Goal: Task Accomplishment & Management: Use online tool/utility

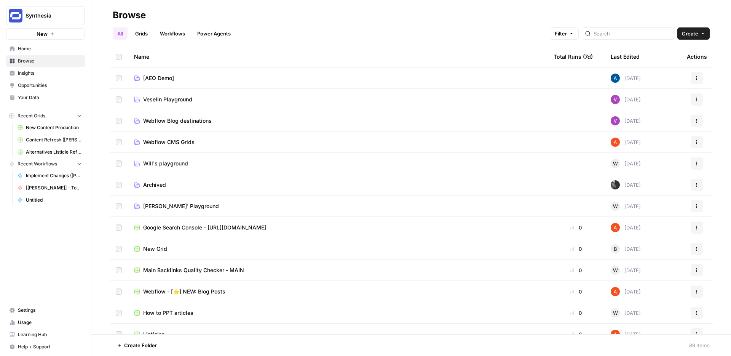
click at [181, 37] on link "Workflows" at bounding box center [172, 33] width 34 height 12
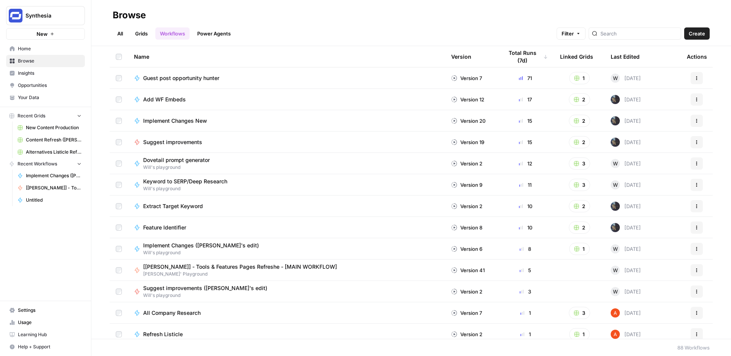
click at [140, 32] on link "Grids" at bounding box center [142, 33] width 22 height 12
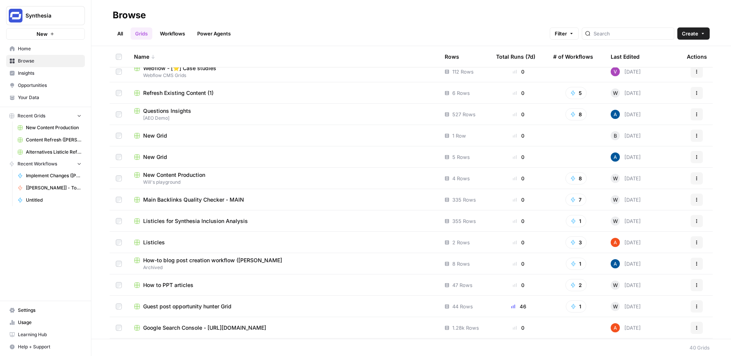
scroll to position [353, 0]
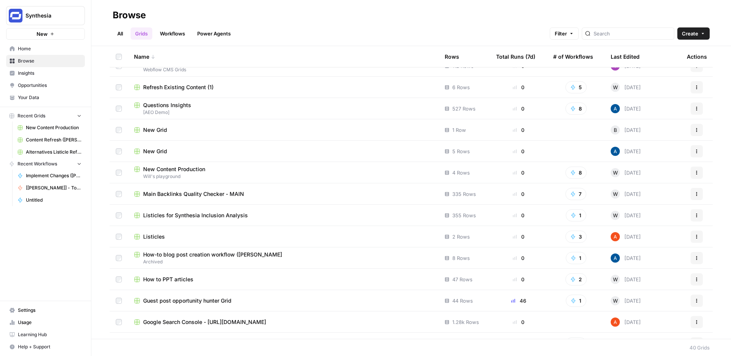
click at [190, 166] on span "New Content Production" at bounding box center [174, 169] width 62 height 8
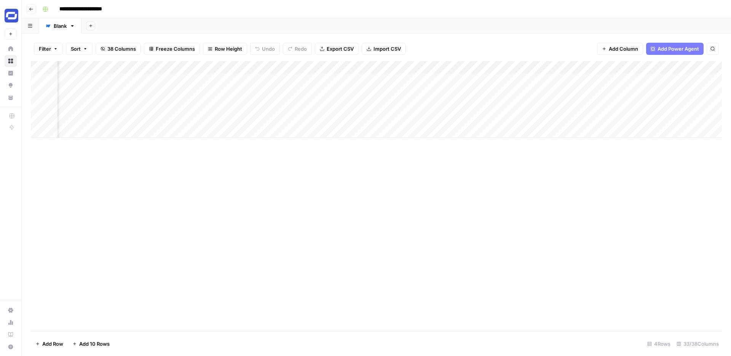
scroll to position [0, 1089]
click at [377, 67] on div "Add Column" at bounding box center [376, 99] width 691 height 77
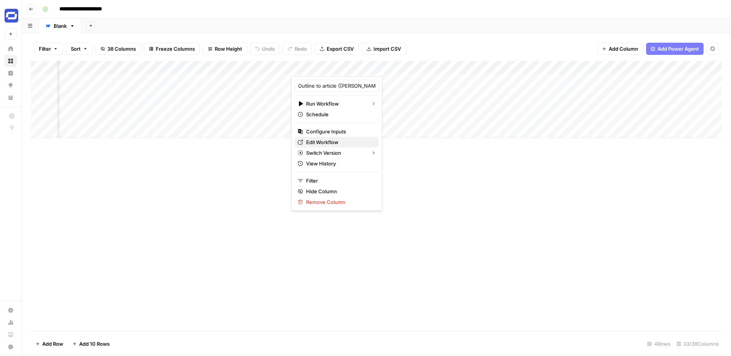
click at [323, 138] on span "Edit Workflow" at bounding box center [339, 142] width 67 height 8
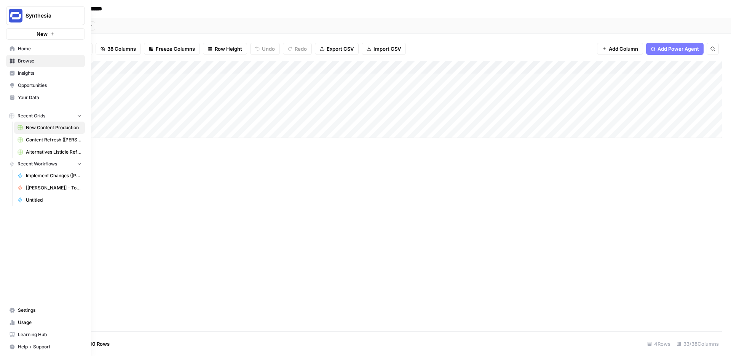
click at [48, 136] on link "Content Refresh ([PERSON_NAME])" at bounding box center [49, 140] width 71 height 12
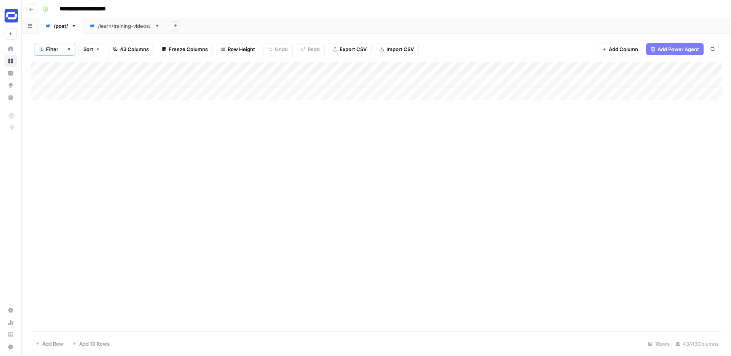
click at [51, 50] on span "Filter" at bounding box center [52, 49] width 12 height 8
type input "Name (H1)"
click at [271, 93] on div "How to Make a Video Presentation With No Equipment" at bounding box center [326, 89] width 111 height 14
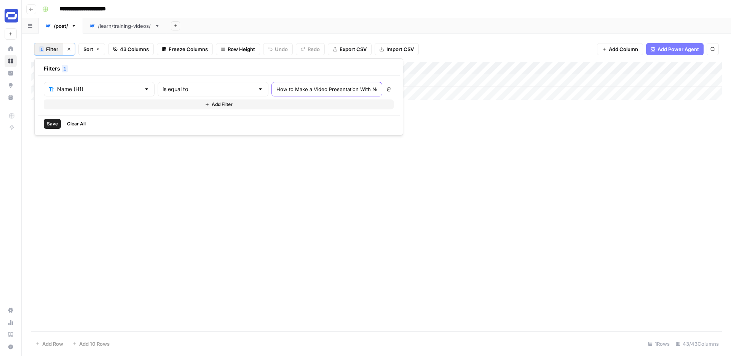
scroll to position [0, 48]
click at [276, 91] on input "How to Make a Video Presentation With No Equipment" at bounding box center [326, 89] width 101 height 8
paste input "AI Videos in [DATE]"
type input "How to Make AI Videos in [DATE]"
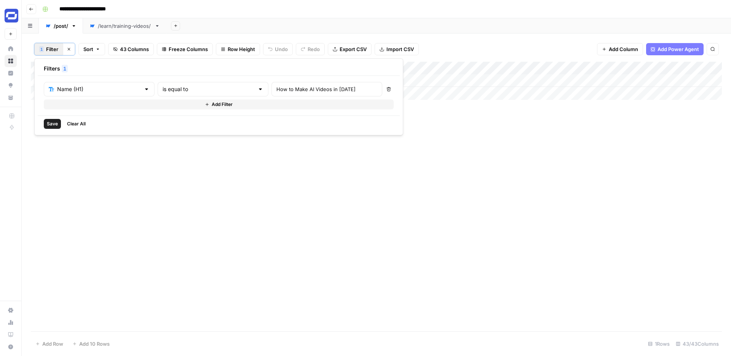
click at [50, 123] on span "Save" at bounding box center [52, 123] width 11 height 7
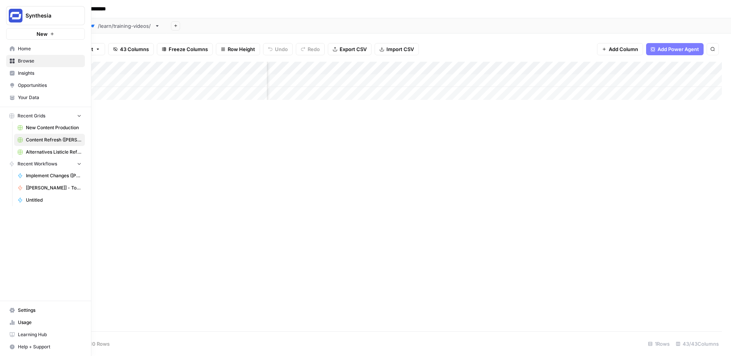
click at [26, 59] on span "Browse" at bounding box center [50, 60] width 64 height 7
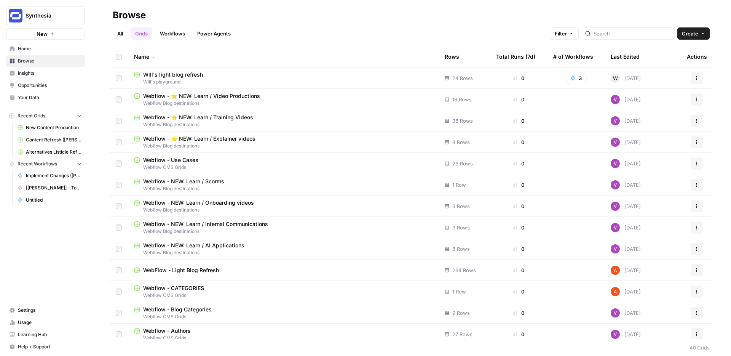
click at [180, 33] on link "Workflows" at bounding box center [172, 33] width 34 height 12
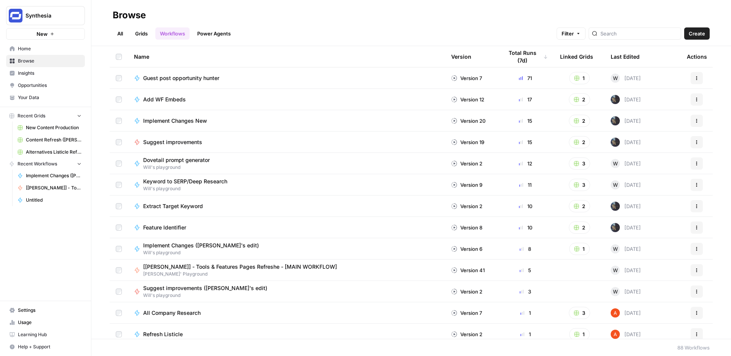
click at [141, 33] on link "Grids" at bounding box center [142, 33] width 22 height 12
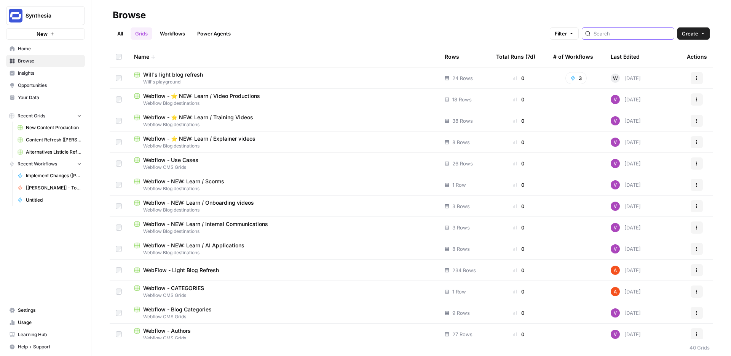
click at [631, 36] on input "search" at bounding box center [631, 34] width 77 height 8
type input "content"
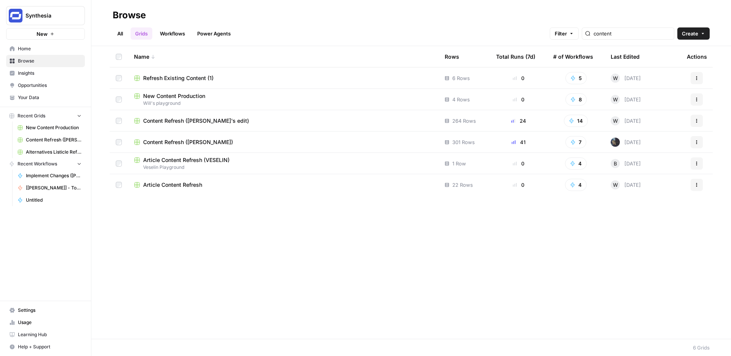
click at [194, 117] on span "Content Refresh ([PERSON_NAME]'s edit)" at bounding box center [196, 121] width 106 height 8
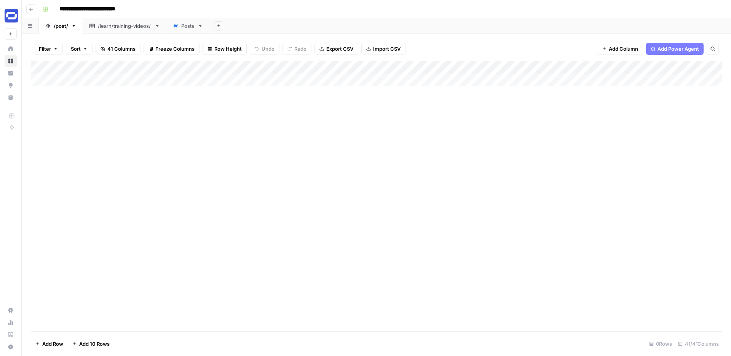
click at [184, 26] on div "Posts" at bounding box center [187, 26] width 13 height 8
click at [54, 50] on span "Filter" at bounding box center [52, 49] width 12 height 8
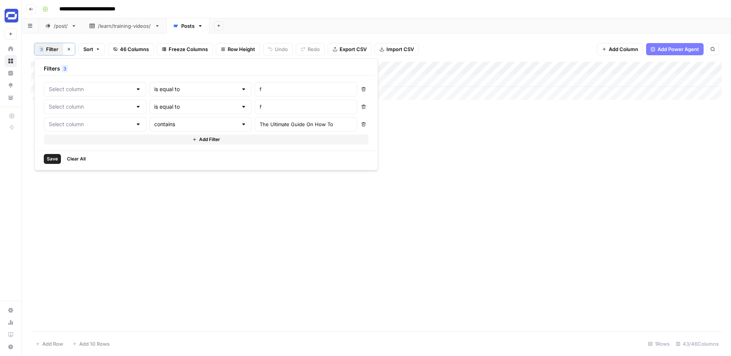
type input "Is Draft"
type input "Is Archived"
type input "Name (H1)"
click at [271, 120] on div "The Ultimate Guide On How To" at bounding box center [326, 124] width 111 height 14
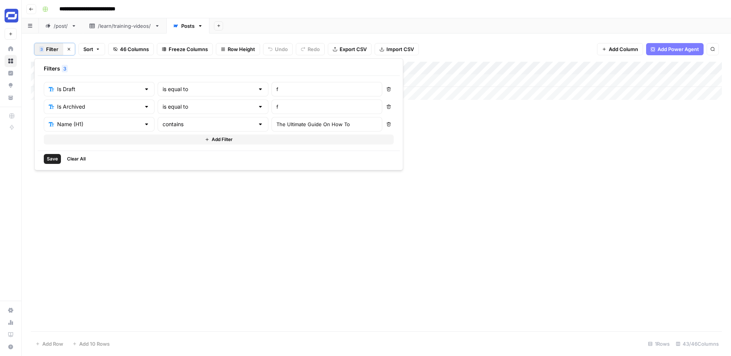
click at [271, 120] on div "The Ultimate Guide On How To" at bounding box center [326, 124] width 111 height 14
click at [276, 123] on input "The Ultimate Guide On How To" at bounding box center [326, 124] width 101 height 8
paste input "How to Make AI Videos in [DATE]"
type input "How to Make AI Videos in [DATE]"
click at [55, 159] on span "Save" at bounding box center [52, 158] width 11 height 7
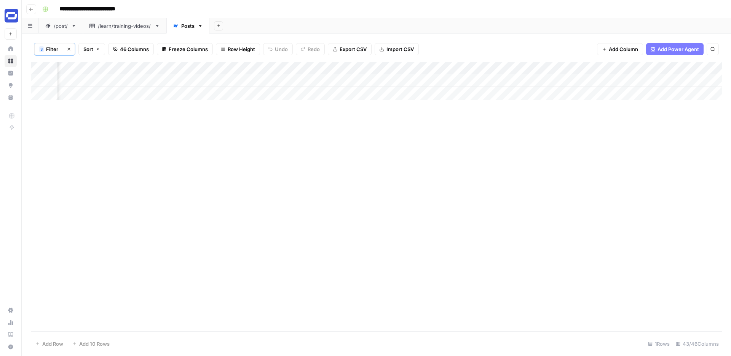
scroll to position [0, 1522]
click at [381, 78] on div "Add Column" at bounding box center [376, 81] width 691 height 38
click at [367, 80] on div "Add Column" at bounding box center [376, 81] width 691 height 38
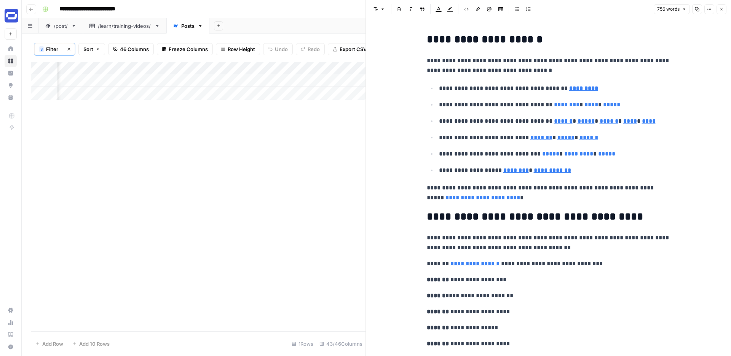
click at [724, 9] on button "Close" at bounding box center [721, 9] width 10 height 10
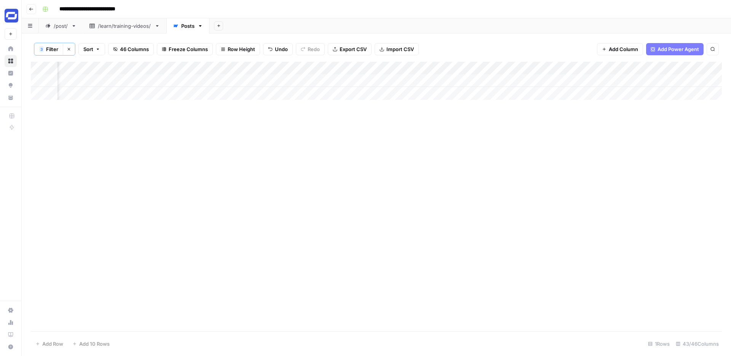
scroll to position [0, 1367]
click at [407, 83] on div "Add Column" at bounding box center [376, 81] width 691 height 38
click at [407, 83] on body "**********" at bounding box center [365, 178] width 731 height 356
type textarea "**********"
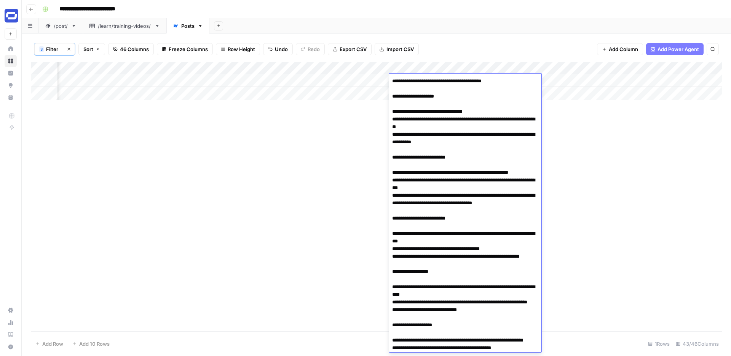
scroll to position [943, 0]
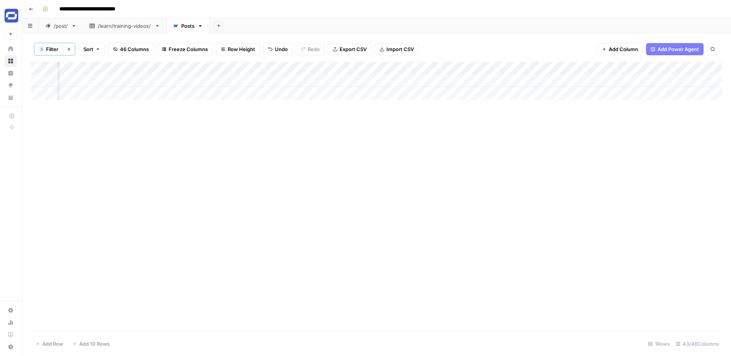
click at [475, 78] on div "Add Column" at bounding box center [376, 81] width 691 height 38
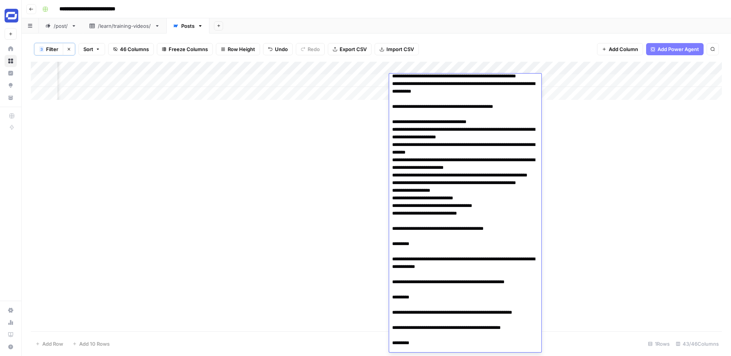
scroll to position [164, 0]
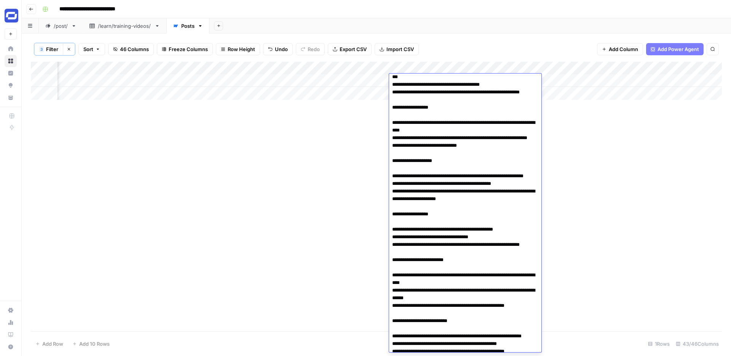
click at [608, 188] on div "Add Column" at bounding box center [376, 196] width 691 height 269
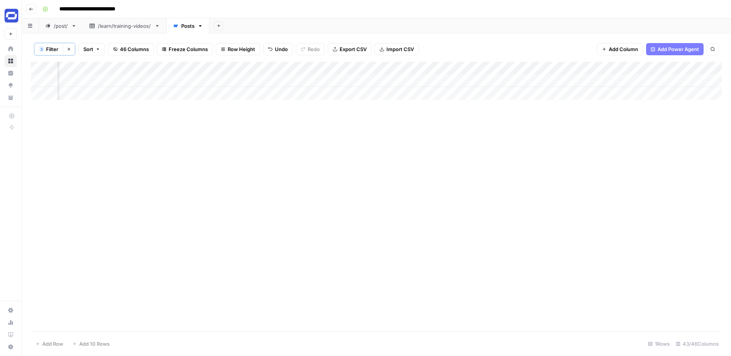
scroll to position [0, 1552]
click at [447, 81] on div "Add Column" at bounding box center [376, 81] width 691 height 38
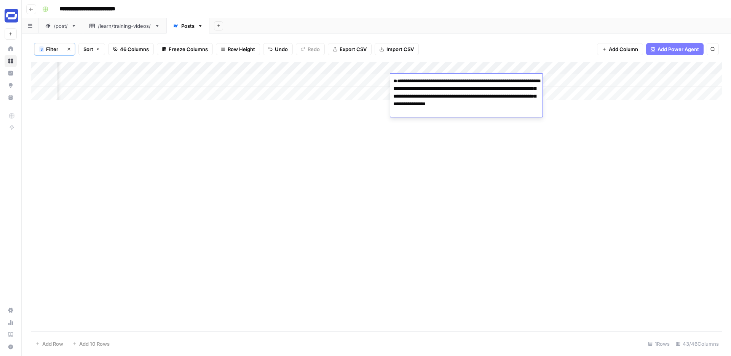
click at [589, 154] on div "Add Column" at bounding box center [376, 196] width 691 height 269
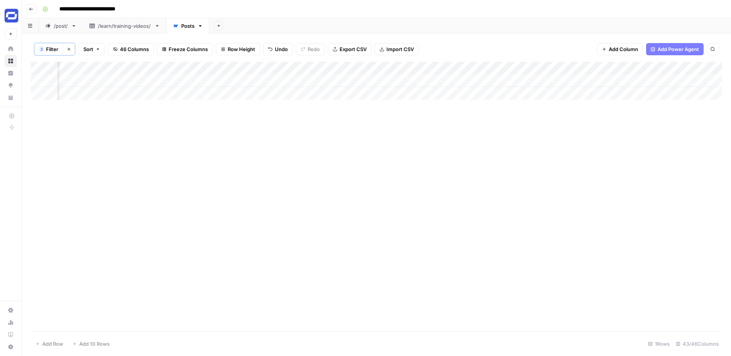
click at [504, 79] on div "Add Column" at bounding box center [376, 81] width 691 height 38
click at [469, 78] on div "Add Column" at bounding box center [376, 81] width 691 height 38
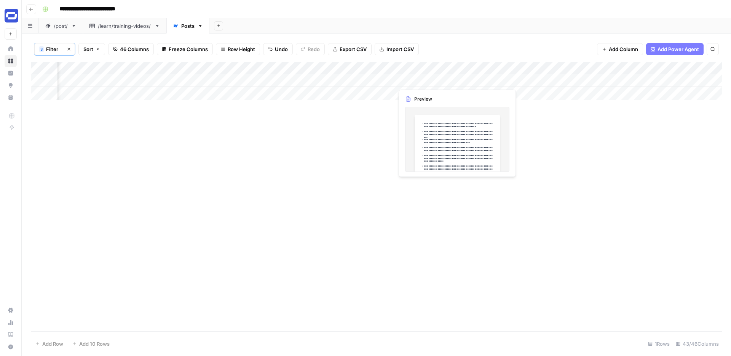
click at [417, 80] on div "Add Column" at bounding box center [376, 81] width 691 height 38
click at [417, 80] on div at bounding box center [429, 80] width 70 height 14
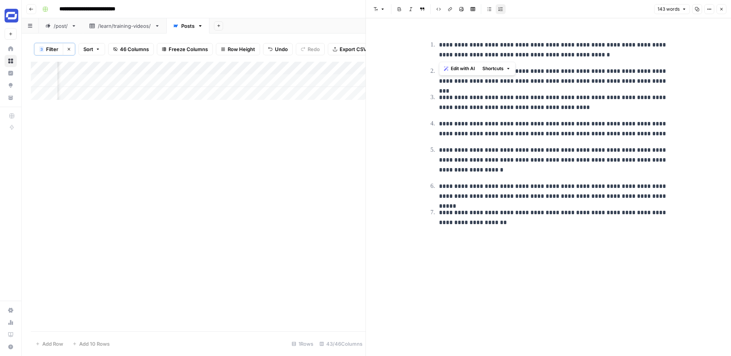
drag, startPoint x: 598, startPoint y: 54, endPoint x: 439, endPoint y: 43, distance: 158.8
click at [439, 43] on p "**********" at bounding box center [554, 50] width 231 height 20
copy p "**********"
click at [554, 140] on ol "**********" at bounding box center [549, 134] width 244 height 188
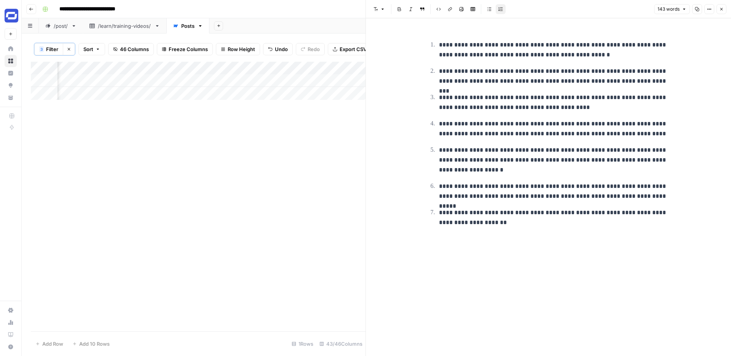
click at [720, 12] on button "Close" at bounding box center [721, 9] width 10 height 10
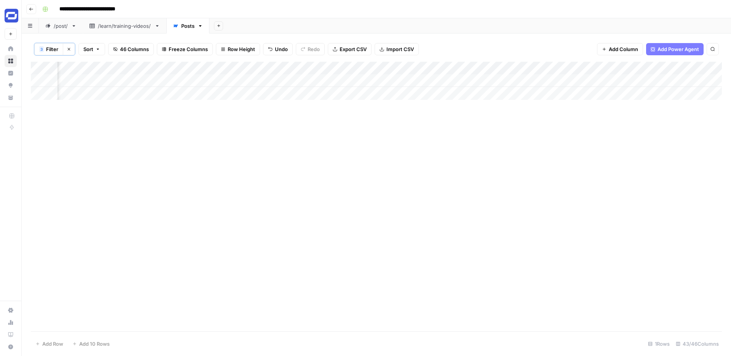
click at [517, 82] on div "Add Column" at bounding box center [376, 81] width 691 height 38
click at [517, 82] on textarea at bounding box center [523, 81] width 122 height 11
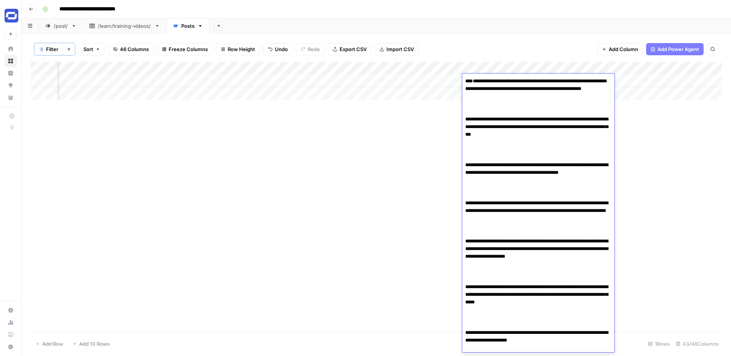
click at [465, 112] on textarea "**********" at bounding box center [538, 237] width 152 height 323
click at [475, 105] on textarea "**********" at bounding box center [538, 222] width 152 height 292
paste textarea "**********"
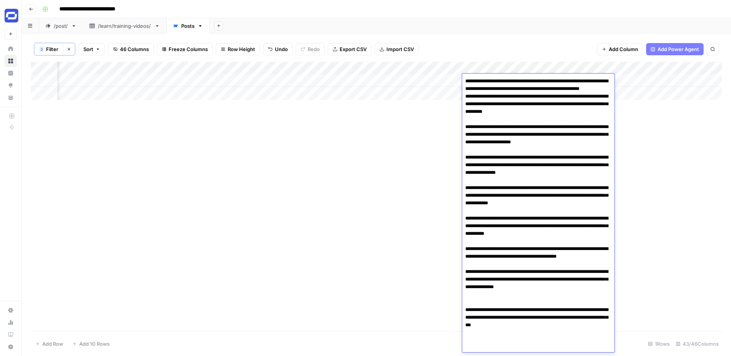
scroll to position [92, 0]
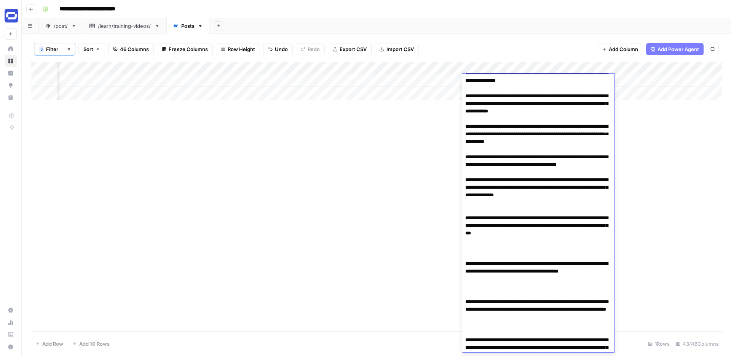
click at [464, 234] on textarea at bounding box center [538, 229] width 152 height 490
drag, startPoint x: 558, startPoint y: 249, endPoint x: 478, endPoint y: 229, distance: 82.4
click at [478, 229] on textarea at bounding box center [538, 229] width 152 height 490
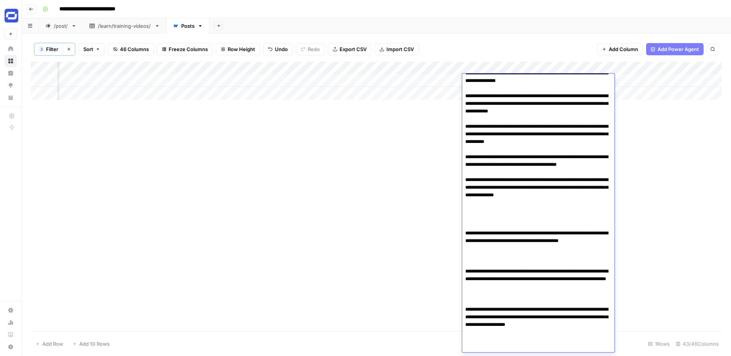
drag, startPoint x: 502, startPoint y: 268, endPoint x: 466, endPoint y: 246, distance: 43.2
click at [466, 246] on textarea at bounding box center [538, 214] width 152 height 460
click at [466, 248] on textarea at bounding box center [538, 214] width 152 height 460
click at [479, 238] on textarea at bounding box center [538, 214] width 152 height 460
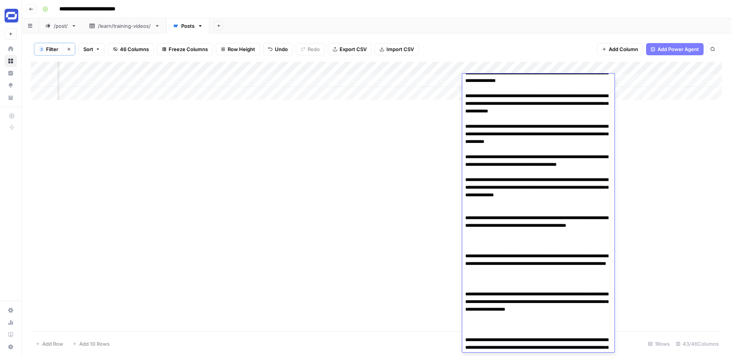
type textarea "**********"
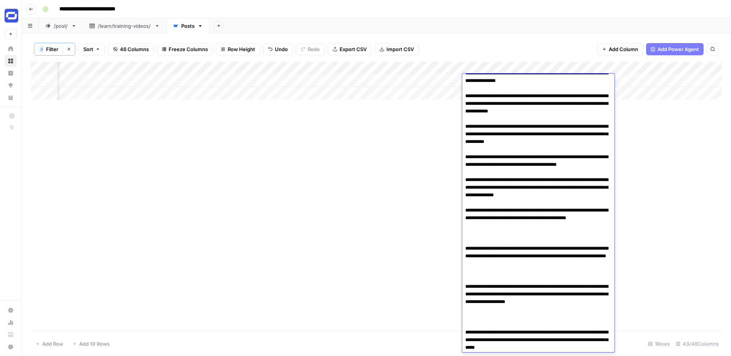
click at [482, 248] on textarea at bounding box center [538, 202] width 152 height 437
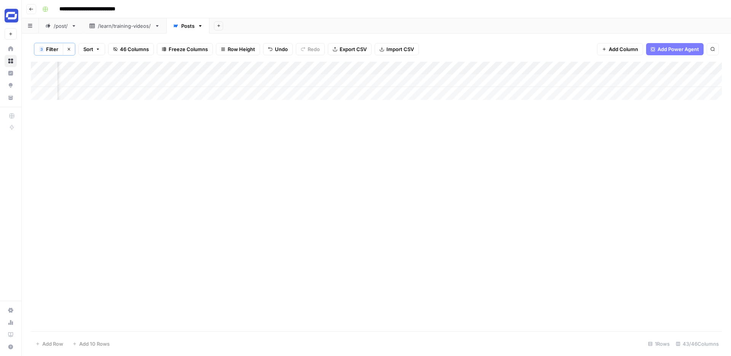
click at [516, 80] on div "Add Column" at bounding box center [376, 81] width 691 height 38
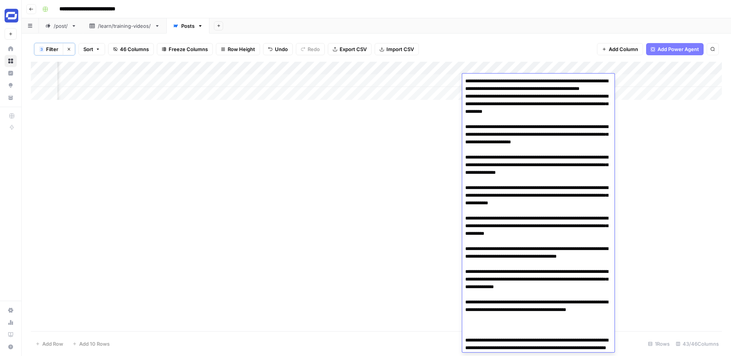
click at [516, 80] on textarea at bounding box center [538, 294] width 152 height 437
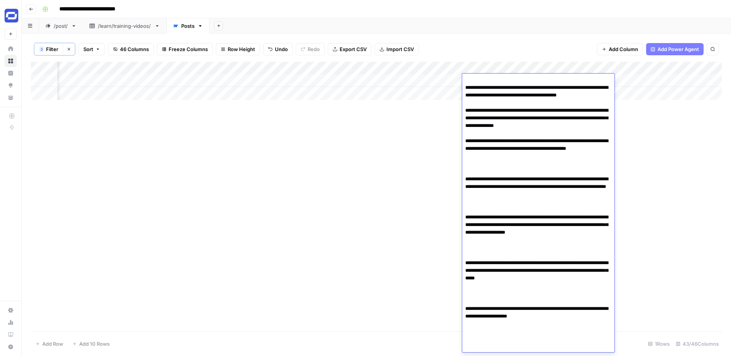
click at [499, 180] on textarea at bounding box center [538, 133] width 152 height 437
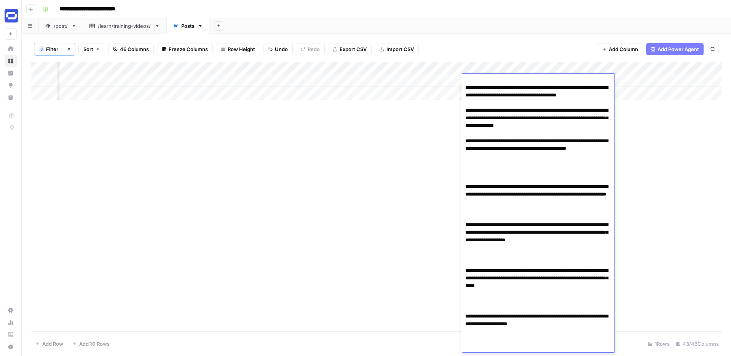
click at [464, 208] on textarea at bounding box center [538, 137] width 152 height 445
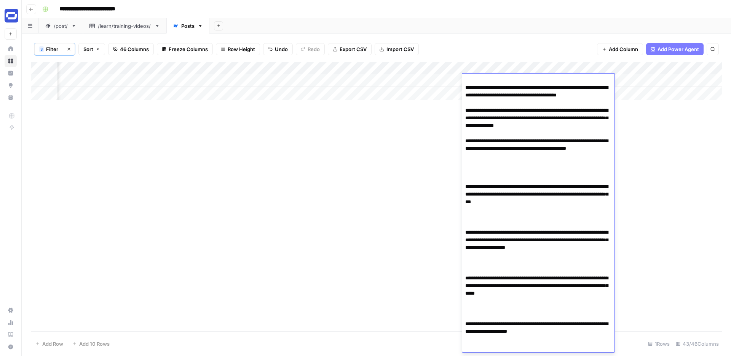
drag, startPoint x: 471, startPoint y: 205, endPoint x: 460, endPoint y: 158, distance: 48.4
click at [460, 158] on body "**********" at bounding box center [365, 178] width 731 height 356
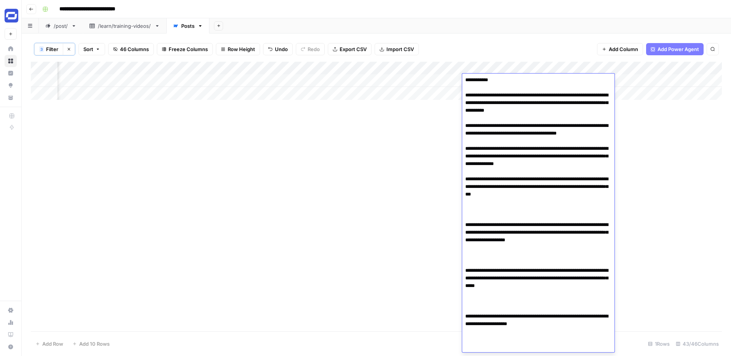
scroll to position [115, 0]
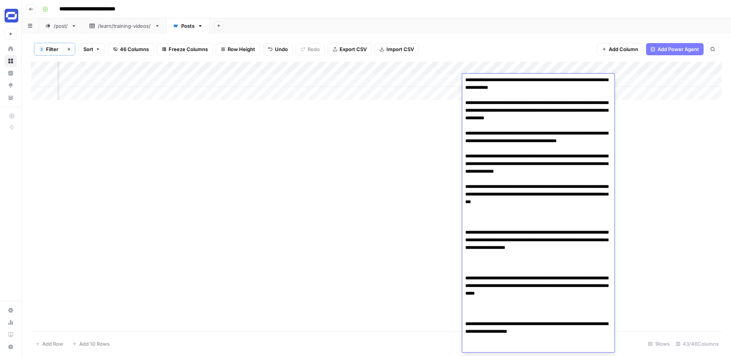
drag, startPoint x: 574, startPoint y: 219, endPoint x: 477, endPoint y: 199, distance: 99.0
click at [477, 199] on textarea at bounding box center [538, 155] width 152 height 391
click at [495, 221] on textarea at bounding box center [538, 155] width 152 height 391
paste textarea "**********"
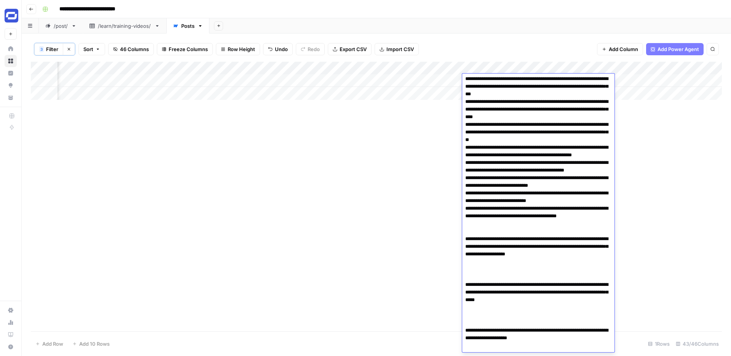
scroll to position [231, 0]
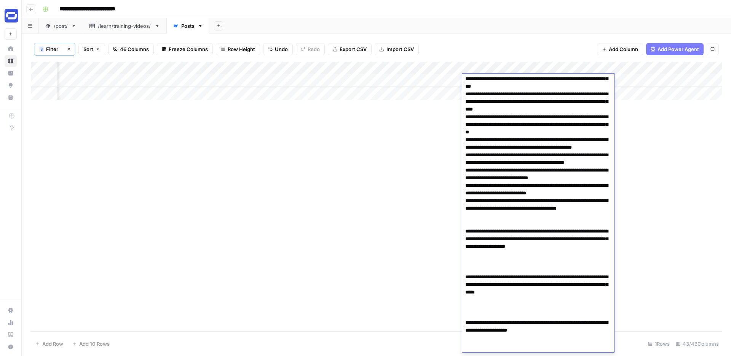
click at [464, 270] on textarea at bounding box center [538, 109] width 152 height 528
drag, startPoint x: 599, startPoint y: 289, endPoint x: 477, endPoint y: 268, distance: 124.0
click at [477, 268] on textarea at bounding box center [538, 109] width 152 height 528
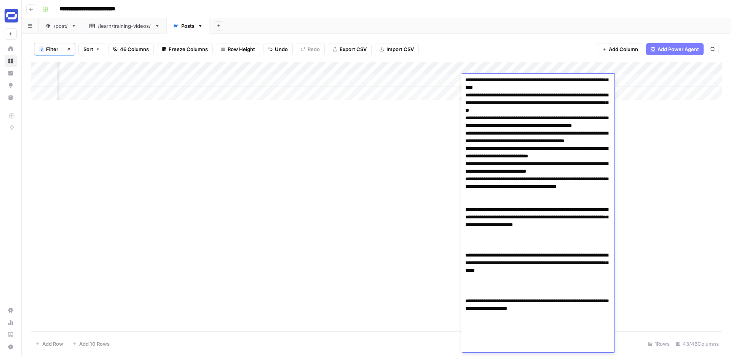
drag, startPoint x: 465, startPoint y: 292, endPoint x: 476, endPoint y: 248, distance: 45.5
click at [476, 248] on textarea at bounding box center [538, 87] width 152 height 528
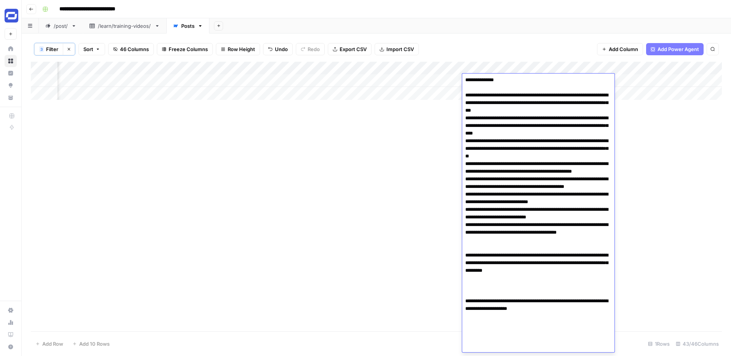
scroll to position [207, 0]
drag, startPoint x: 569, startPoint y: 311, endPoint x: 477, endPoint y: 291, distance: 93.6
click at [477, 291] on textarea at bounding box center [538, 110] width 152 height 483
click at [565, 324] on textarea at bounding box center [538, 110] width 152 height 483
paste textarea "**********"
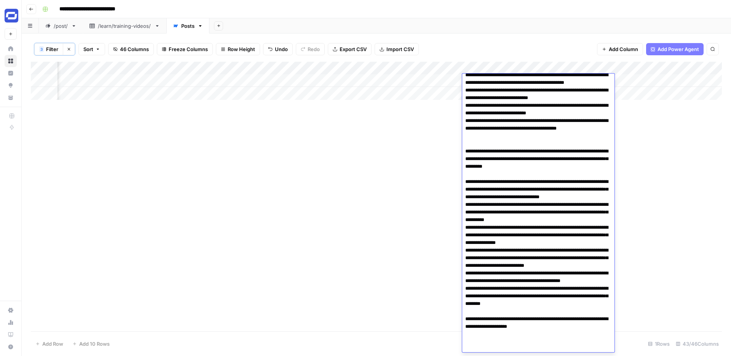
scroll to position [336, 0]
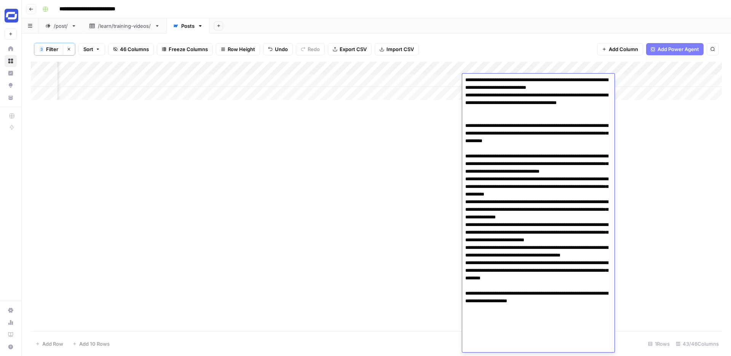
click at [546, 347] on textarea at bounding box center [538, 46] width 152 height 612
type textarea "**********"
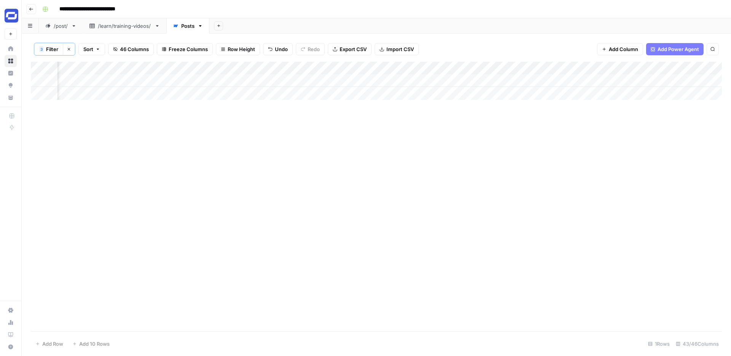
click at [558, 80] on div "Add Column" at bounding box center [376, 81] width 691 height 38
click at [558, 80] on textarea at bounding box center [523, 81] width 122 height 11
click at [525, 139] on div "Add Column" at bounding box center [376, 196] width 691 height 269
click at [522, 89] on div "Add Column" at bounding box center [376, 81] width 691 height 38
click at [521, 78] on div "Add Column" at bounding box center [376, 81] width 691 height 38
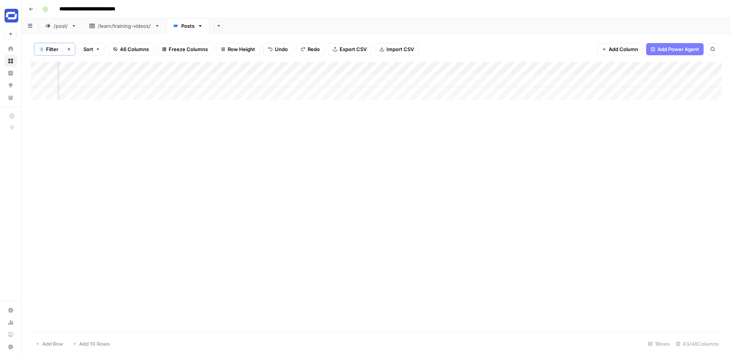
click at [521, 78] on div "Add Column" at bounding box center [376, 81] width 691 height 38
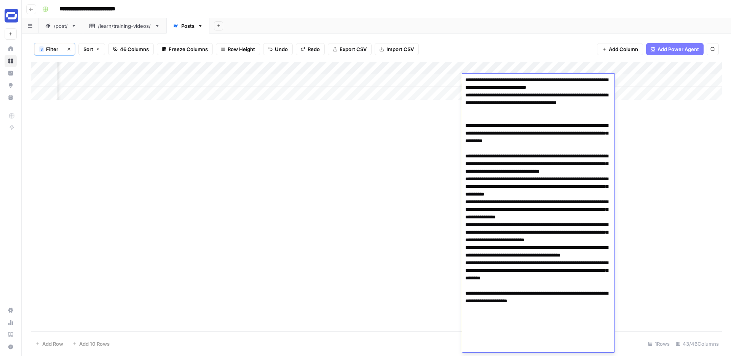
drag, startPoint x: 555, startPoint y: 346, endPoint x: 461, endPoint y: 337, distance: 94.5
click at [461, 337] on body "**********" at bounding box center [365, 178] width 731 height 356
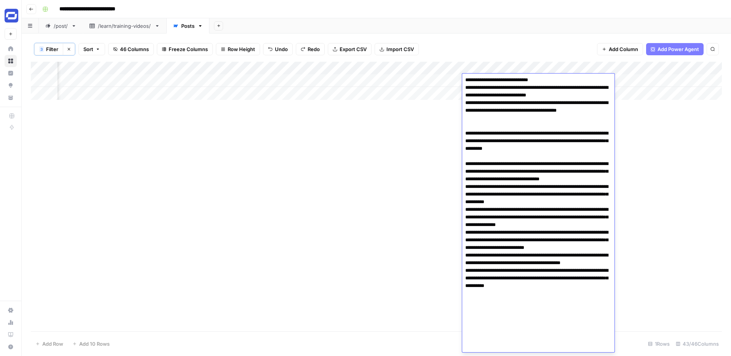
type textarea "**********"
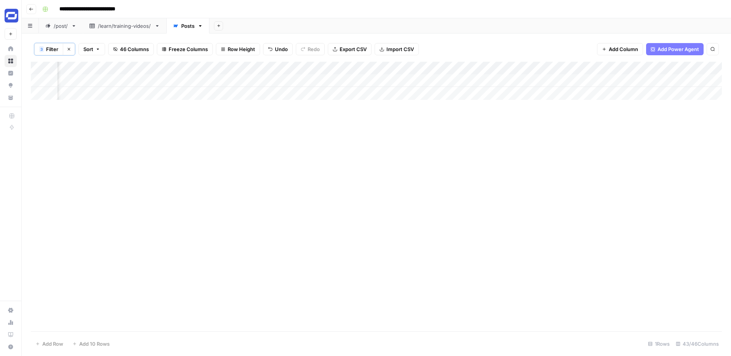
click at [565, 80] on div "Add Column" at bounding box center [376, 81] width 691 height 38
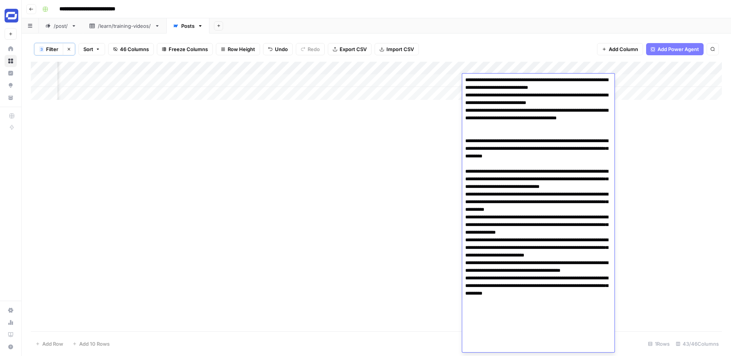
click at [557, 120] on textarea at bounding box center [538, 53] width 152 height 597
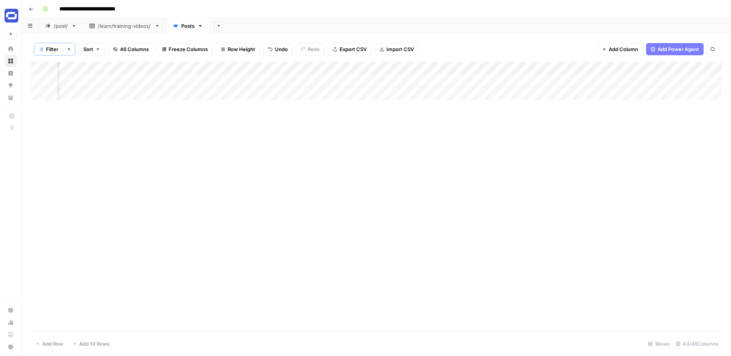
click at [658, 182] on div "Add Column" at bounding box center [376, 196] width 691 height 269
click at [628, 78] on div "Add Column" at bounding box center [376, 81] width 691 height 38
click at [360, 78] on div "Add Column" at bounding box center [376, 81] width 691 height 38
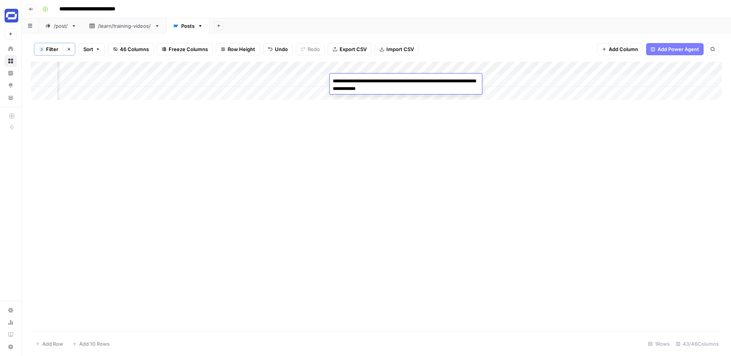
click at [360, 78] on textarea "**********" at bounding box center [406, 85] width 152 height 18
type textarea "**********"
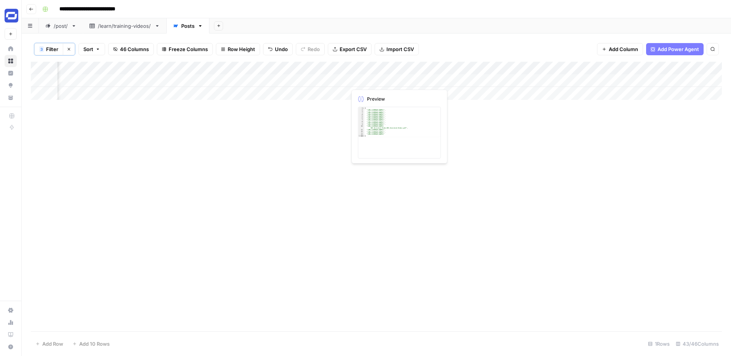
click at [407, 79] on div "Add Column" at bounding box center [376, 81] width 691 height 38
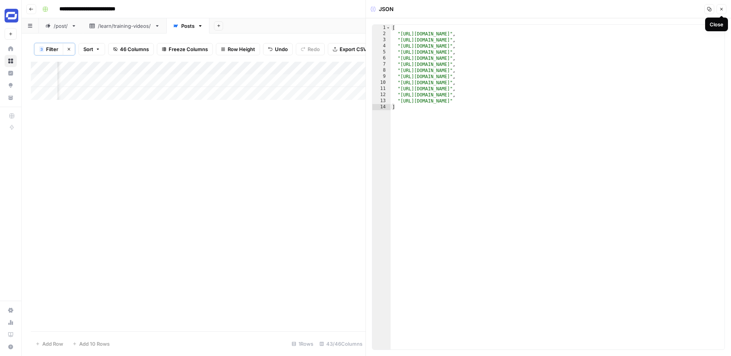
click at [721, 9] on icon "button" at bounding box center [721, 9] width 3 height 3
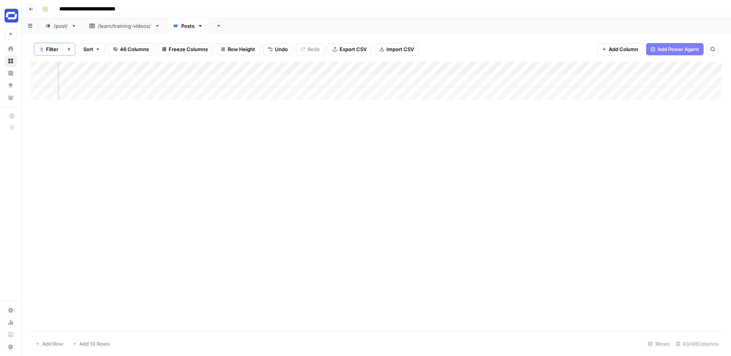
click at [530, 80] on div "Add Column" at bounding box center [376, 81] width 691 height 38
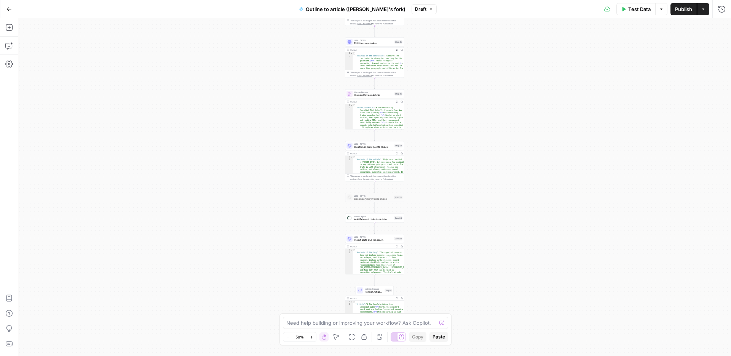
drag, startPoint x: 447, startPoint y: 173, endPoint x: 447, endPoint y: 54, distance: 119.1
click at [447, 54] on div "**********" at bounding box center [374, 186] width 713 height 337
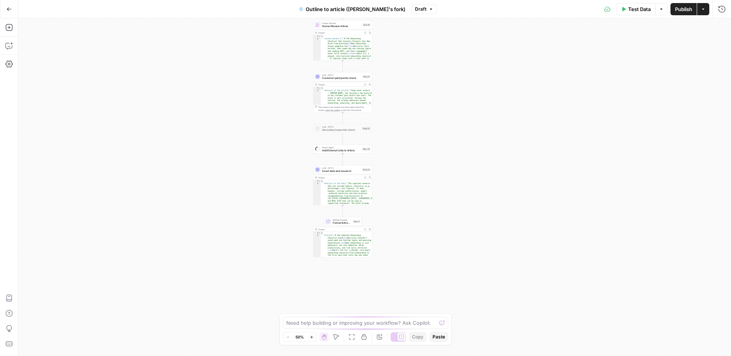
drag, startPoint x: 465, startPoint y: 168, endPoint x: 433, endPoint y: 99, distance: 75.8
click at [433, 99] on div "**********" at bounding box center [374, 186] width 713 height 337
